Goal: Task Accomplishment & Management: Manage account settings

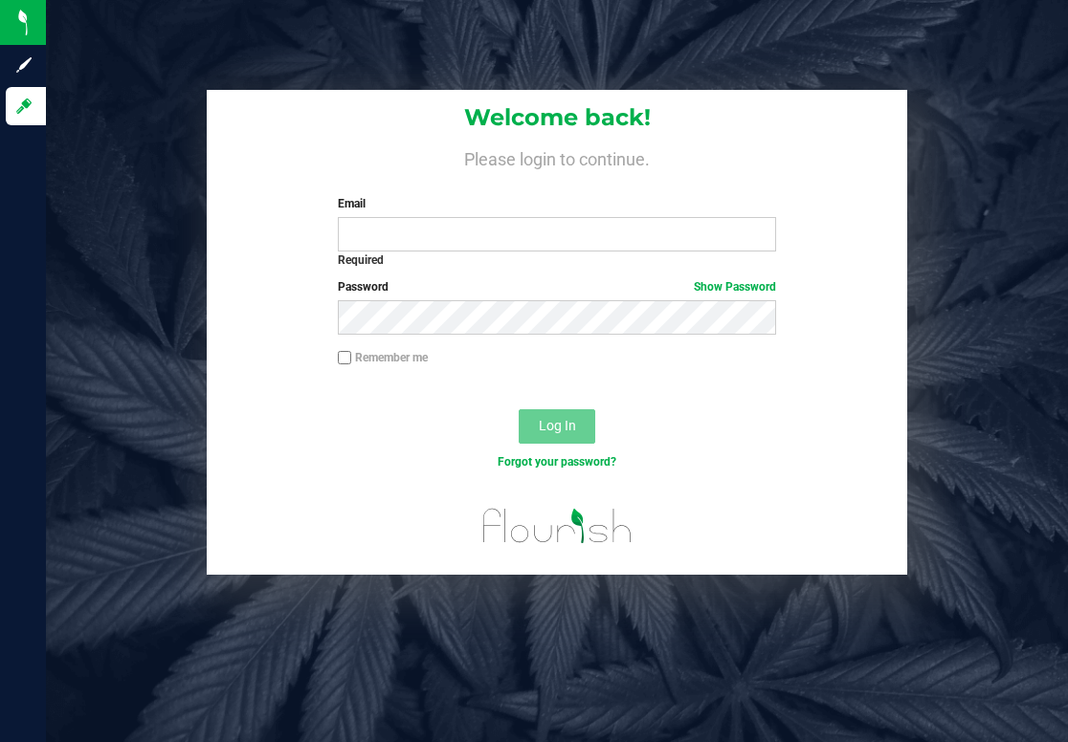
click at [710, 412] on div "Log In" at bounding box center [557, 433] width 700 height 64
click at [535, 214] on div "Email Required Please format your email correctly." at bounding box center [556, 222] width 467 height 55
click at [498, 233] on input "Email" at bounding box center [557, 234] width 438 height 34
click at [559, 464] on link "Forgot your password?" at bounding box center [557, 461] width 119 height 13
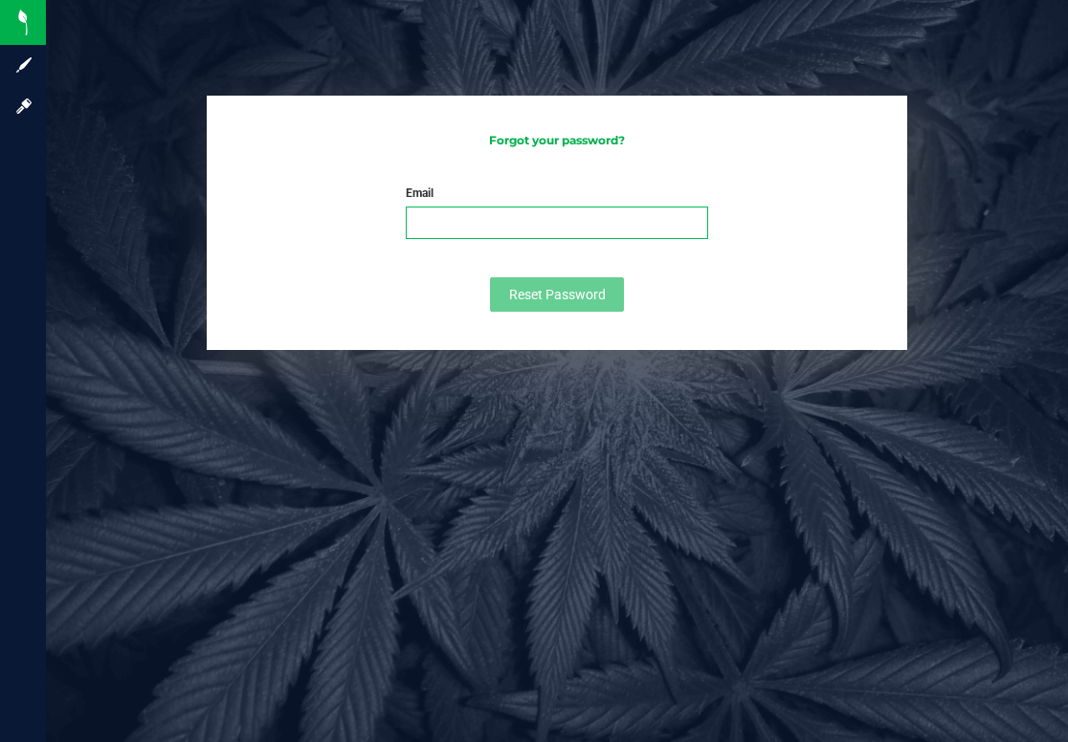
click at [484, 211] on input "Email" at bounding box center [557, 223] width 302 height 33
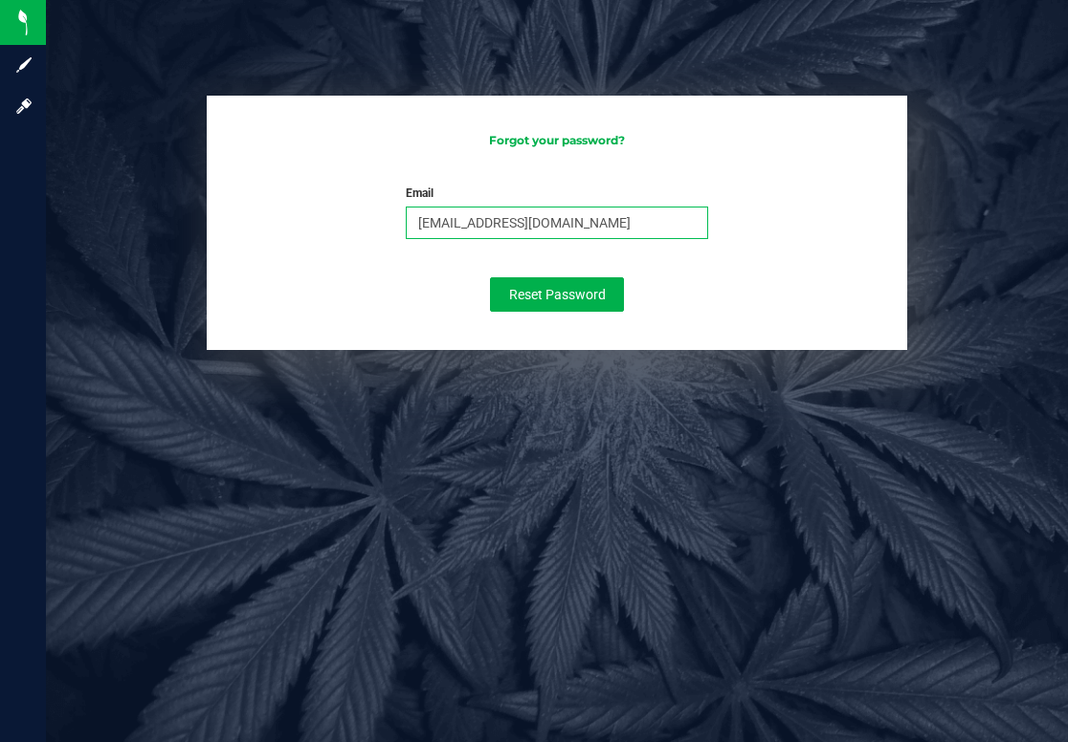
type input "[EMAIL_ADDRESS][DOMAIN_NAME]"
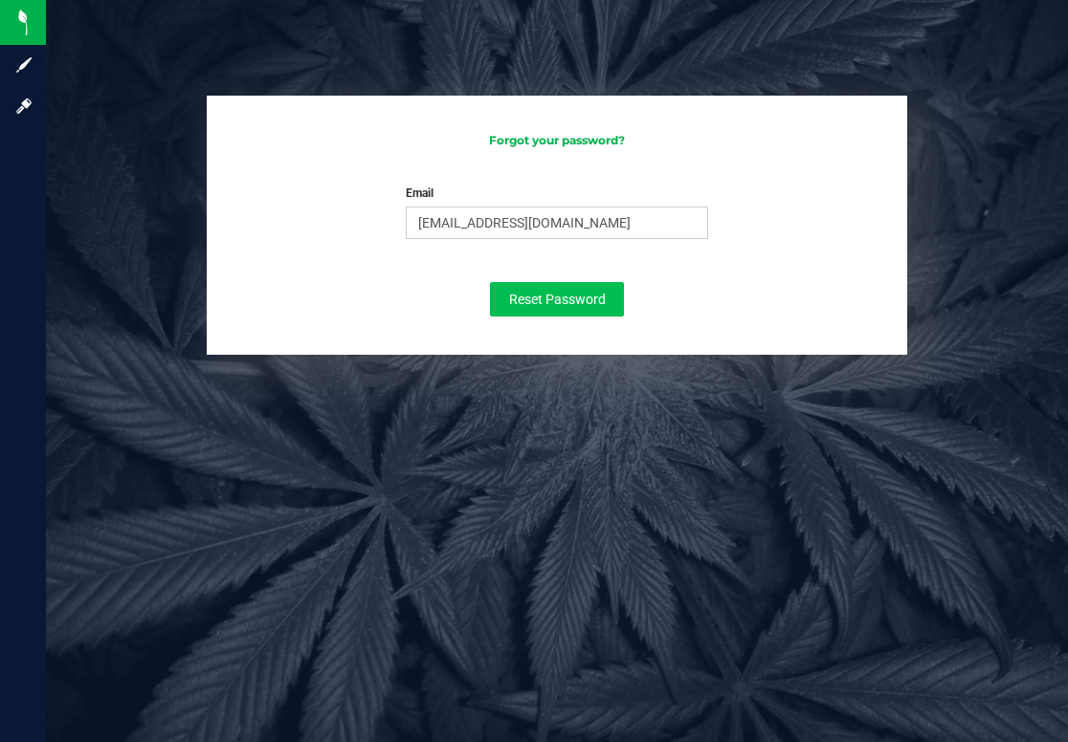
click at [520, 306] on span "Reset Password" at bounding box center [557, 299] width 97 height 15
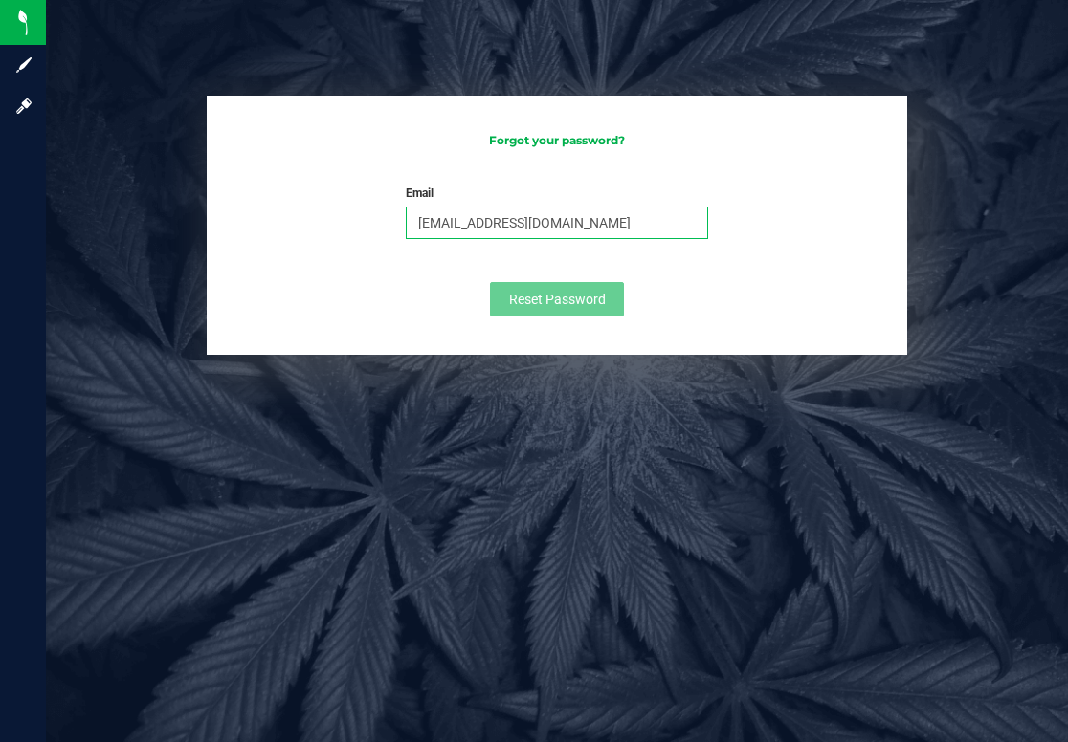
click at [592, 219] on input "[EMAIL_ADDRESS][DOMAIN_NAME]" at bounding box center [557, 223] width 302 height 33
click at [433, 200] on protonpass-control-a4fc at bounding box center [433, 193] width 0 height 13
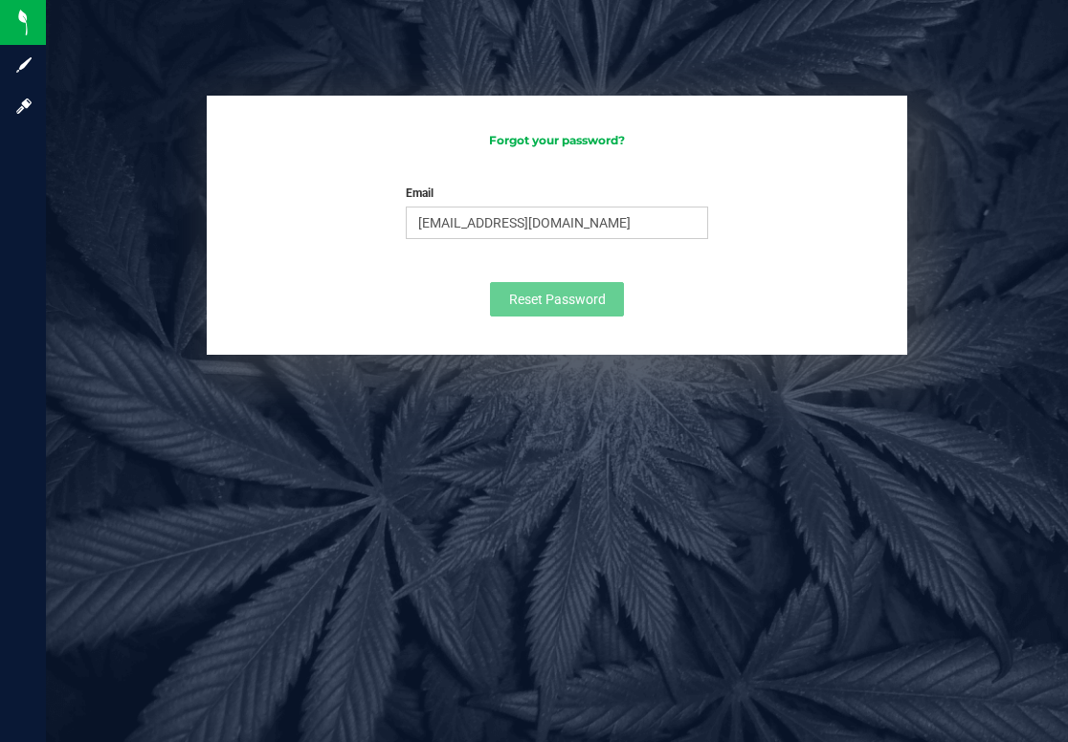
click at [814, 170] on div "Forgot your password? Email [EMAIL_ADDRESS][DOMAIN_NAME] Please enter your emai…" at bounding box center [557, 225] width 700 height 259
